Goal: Task Accomplishment & Management: Manage account settings

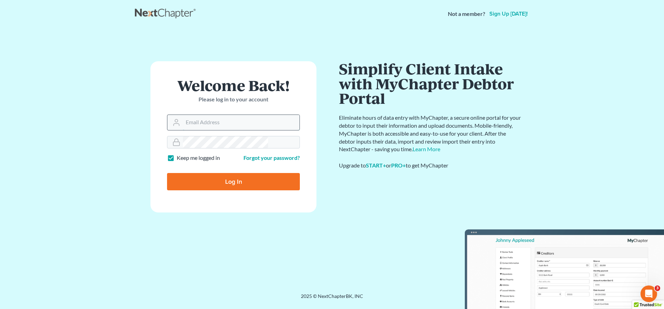
click at [239, 115] on input "Email Address" at bounding box center [241, 122] width 116 height 15
type input "[EMAIL_ADDRESS][DOMAIN_NAME]"
click at [245, 173] on input "Log In" at bounding box center [233, 181] width 133 height 17
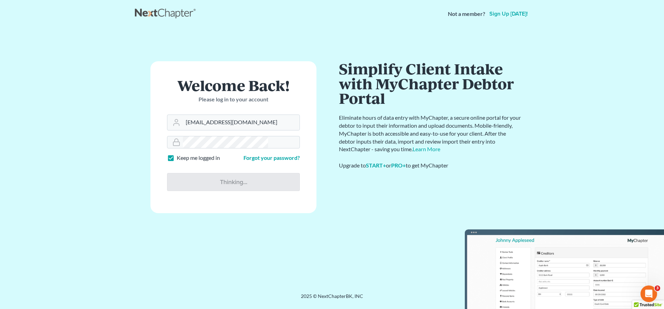
type input "Thinking..."
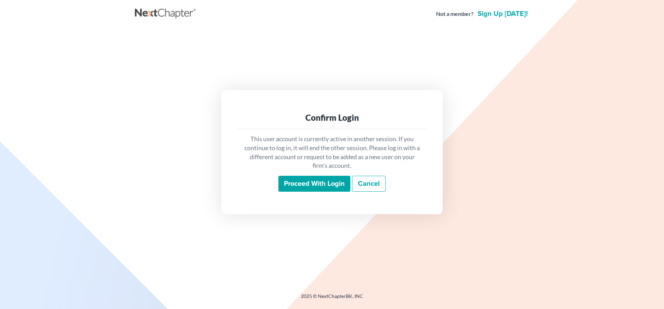
click at [317, 176] on input "Proceed with login" at bounding box center [314, 184] width 72 height 16
